Goal: Use online tool/utility: Utilize a website feature to perform a specific function

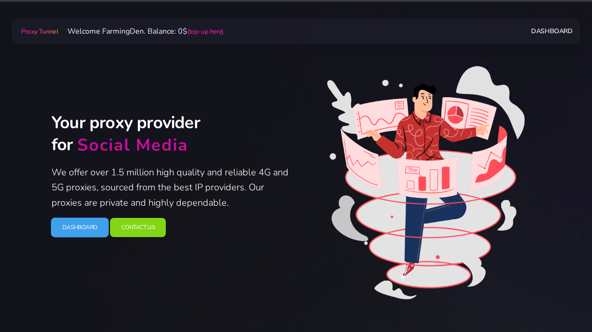
click at [77, 221] on link "Dashboard" at bounding box center [80, 228] width 58 height 20
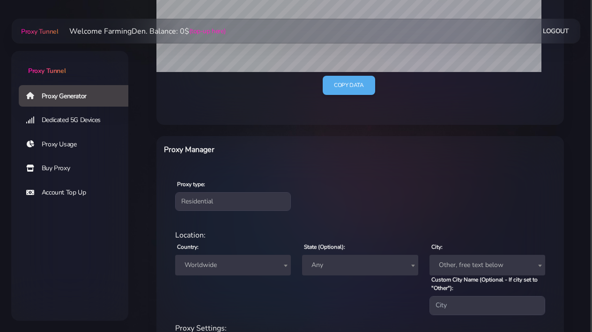
scroll to position [317, 0]
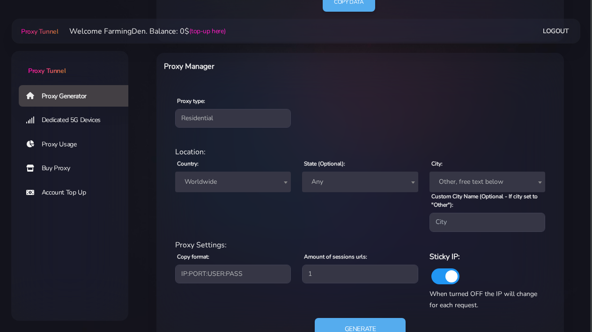
click at [219, 181] on span "Worldwide" at bounding box center [233, 182] width 104 height 13
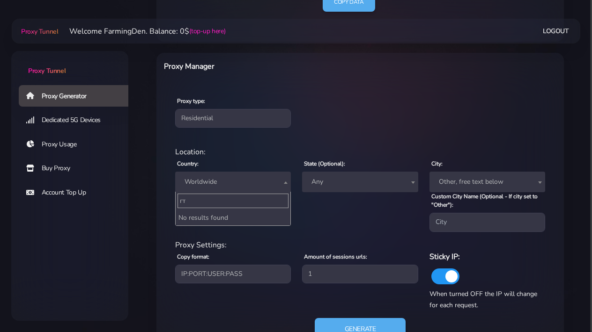
type input "г"
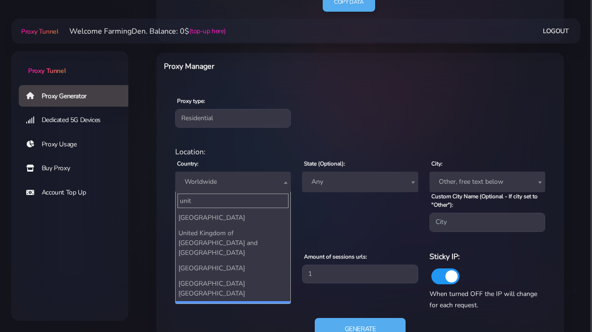
type input "unit"
select select "US"
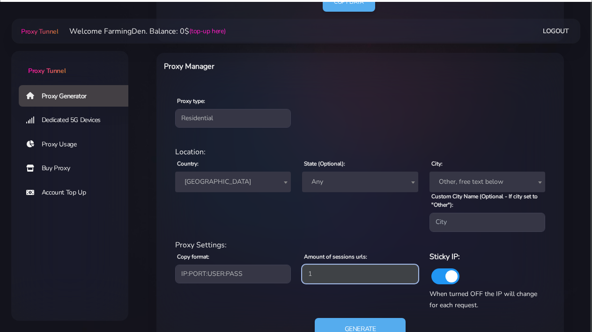
click at [322, 279] on input "1" at bounding box center [360, 274] width 116 height 19
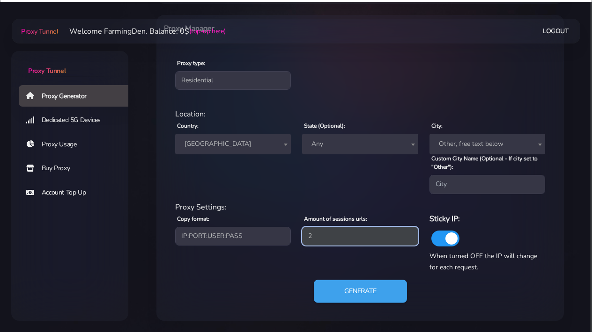
scroll to position [354, 0]
type input "2"
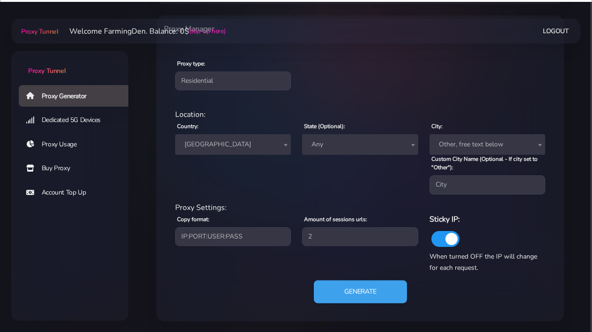
click at [360, 286] on button "Generate" at bounding box center [360, 291] width 93 height 23
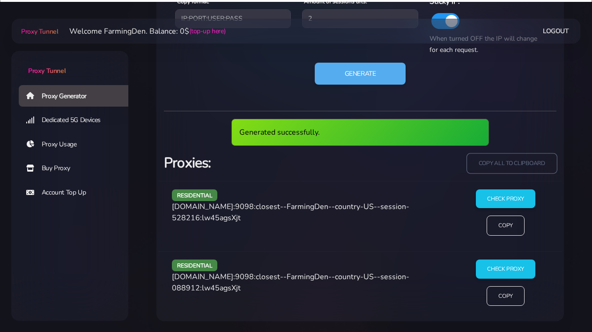
scroll to position [572, 0]
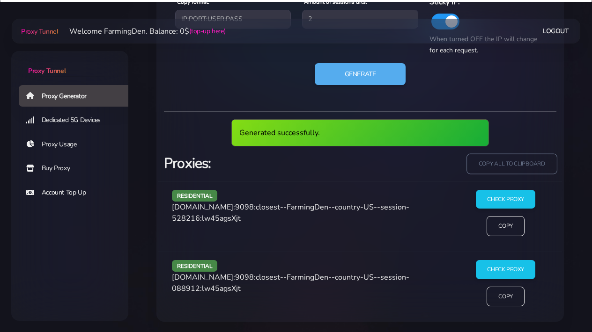
click at [521, 164] on input "copy all to clipboard" at bounding box center [511, 164] width 90 height 21
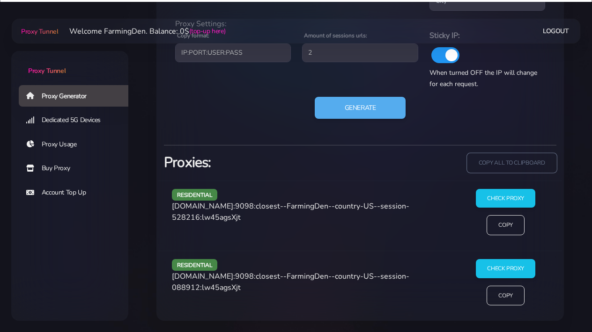
scroll to position [537, 0]
